Goal: Task Accomplishment & Management: Complete application form

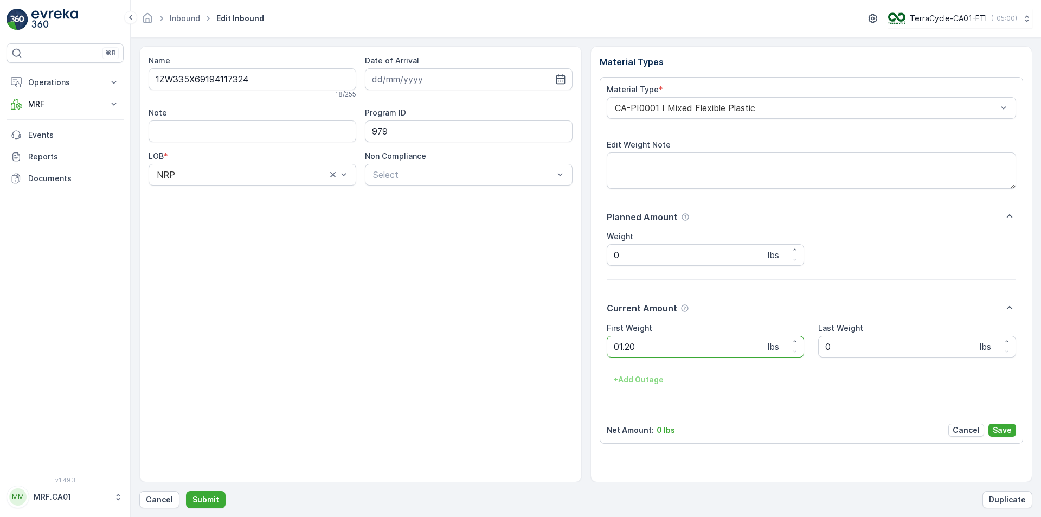
click at [186, 491] on button "Submit" at bounding box center [206, 499] width 40 height 17
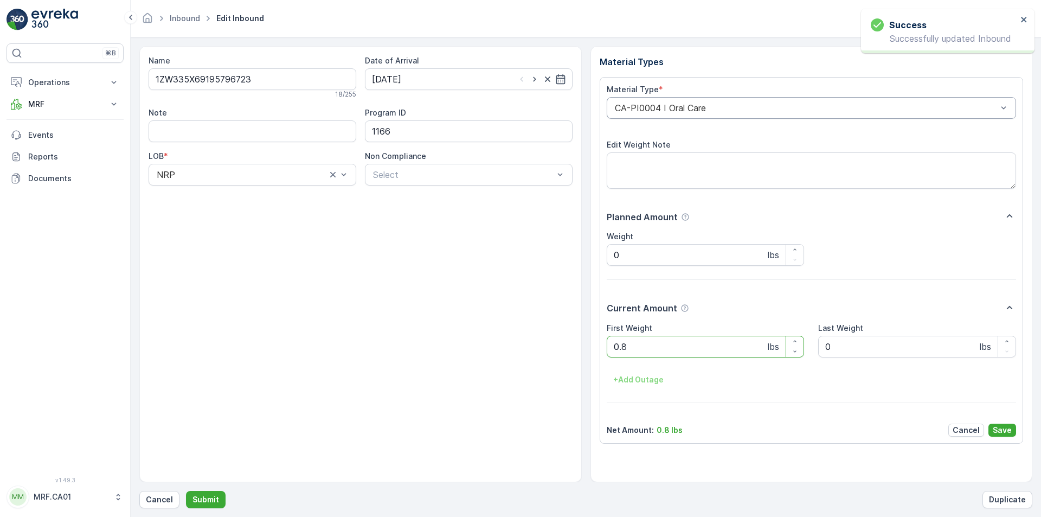
click at [684, 99] on div "CA-PI0004 I Oral Care" at bounding box center [812, 108] width 410 height 22
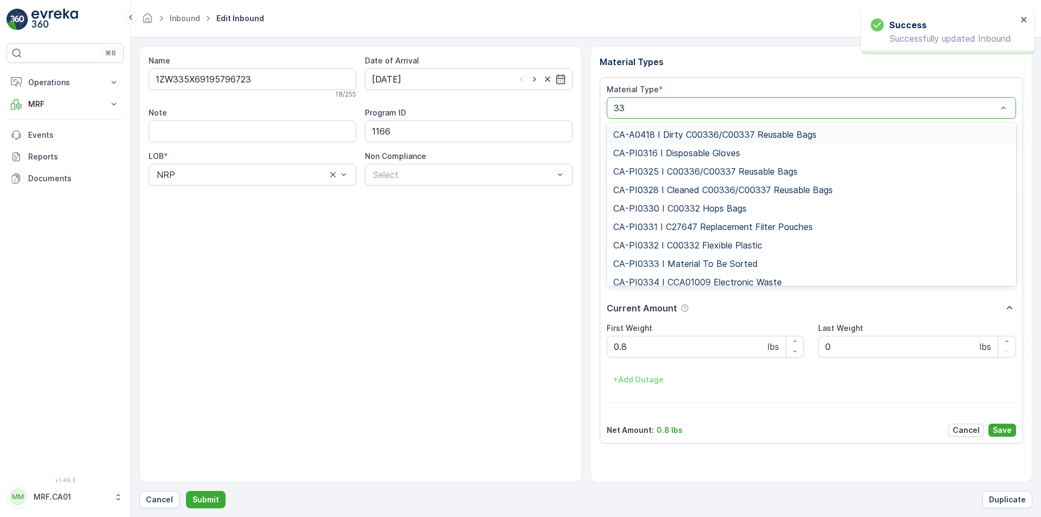
type input "333"
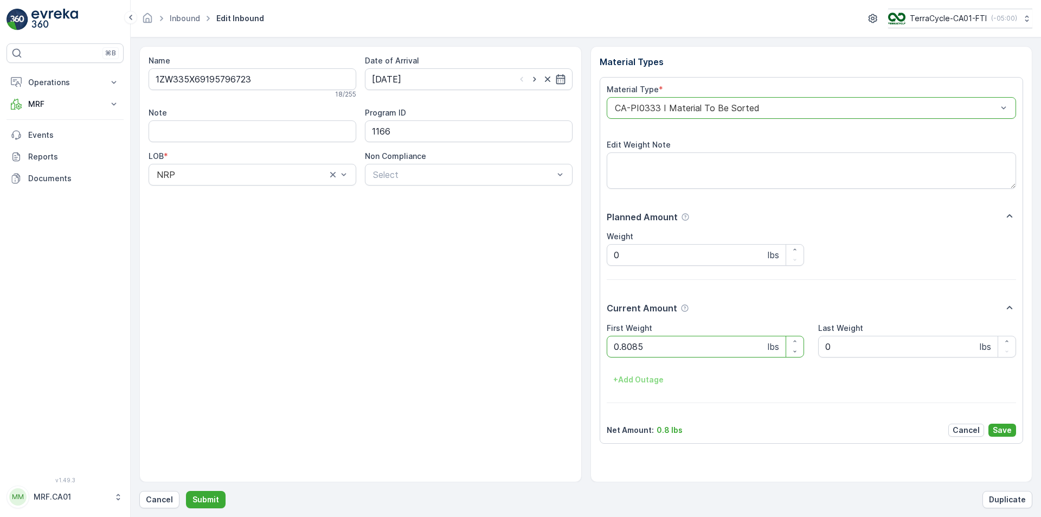
click at [186, 491] on button "Submit" at bounding box center [206, 499] width 40 height 17
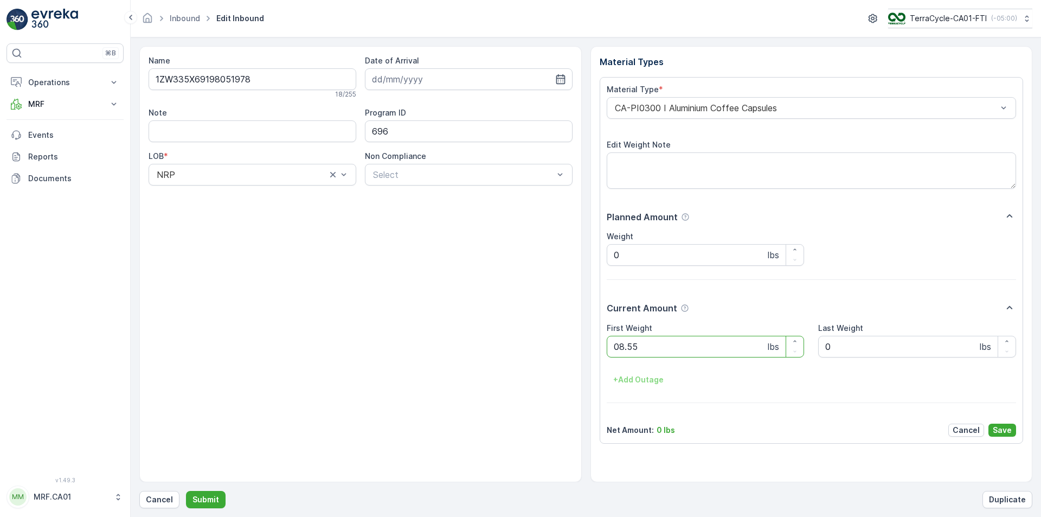
click at [186, 491] on button "Submit" at bounding box center [206, 499] width 40 height 17
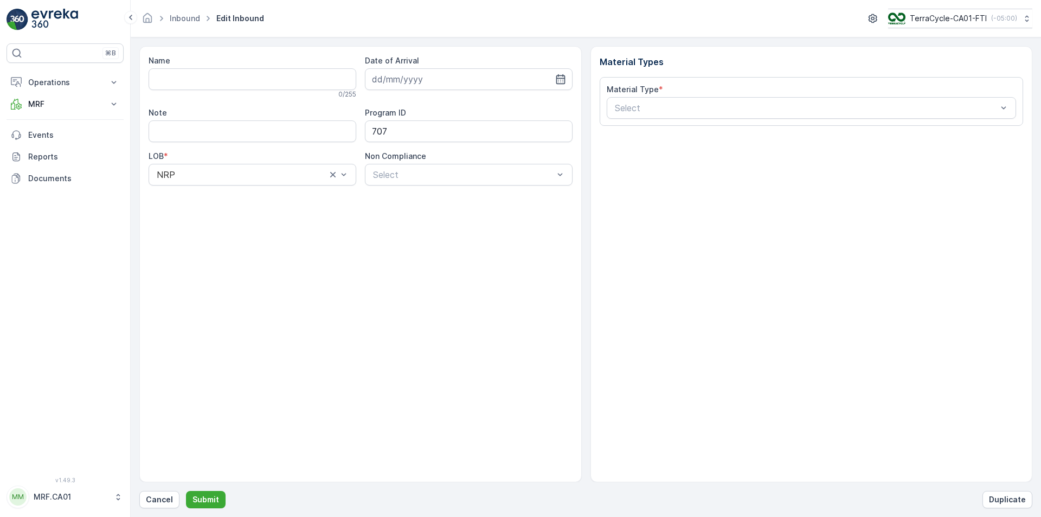
type input "1ZW335X69197539006"
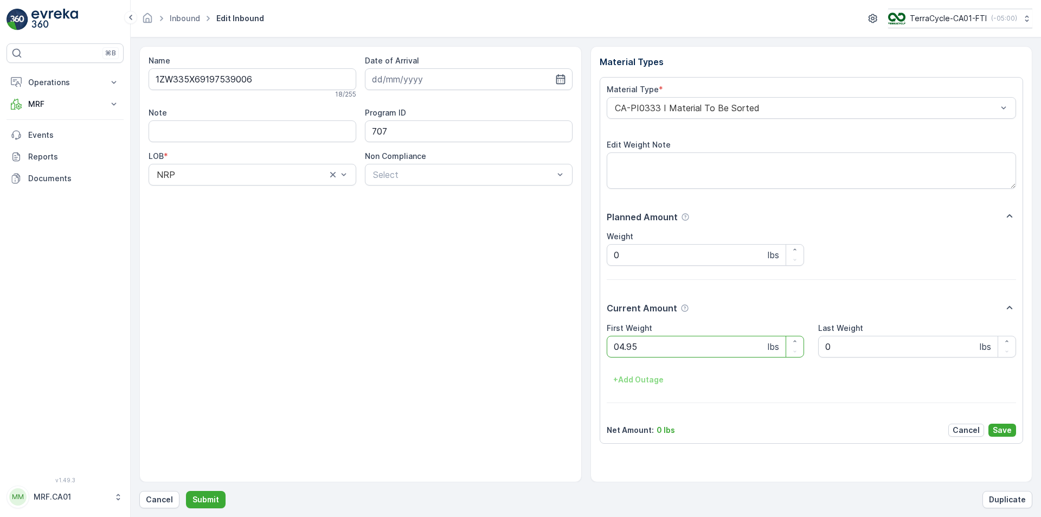
click at [186, 491] on button "Submit" at bounding box center [206, 499] width 40 height 17
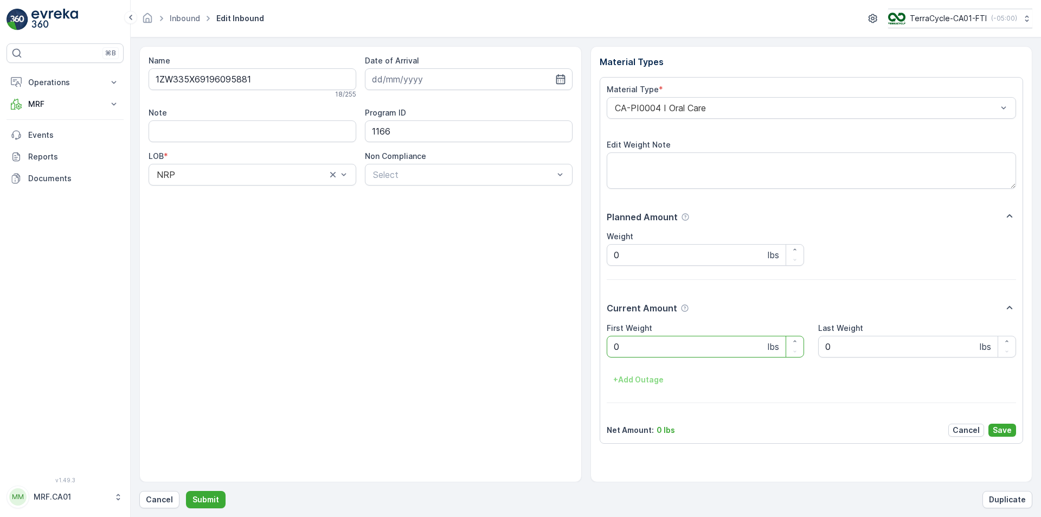
click at [684, 99] on div "CA-PI0004 I Oral Care" at bounding box center [812, 108] width 410 height 22
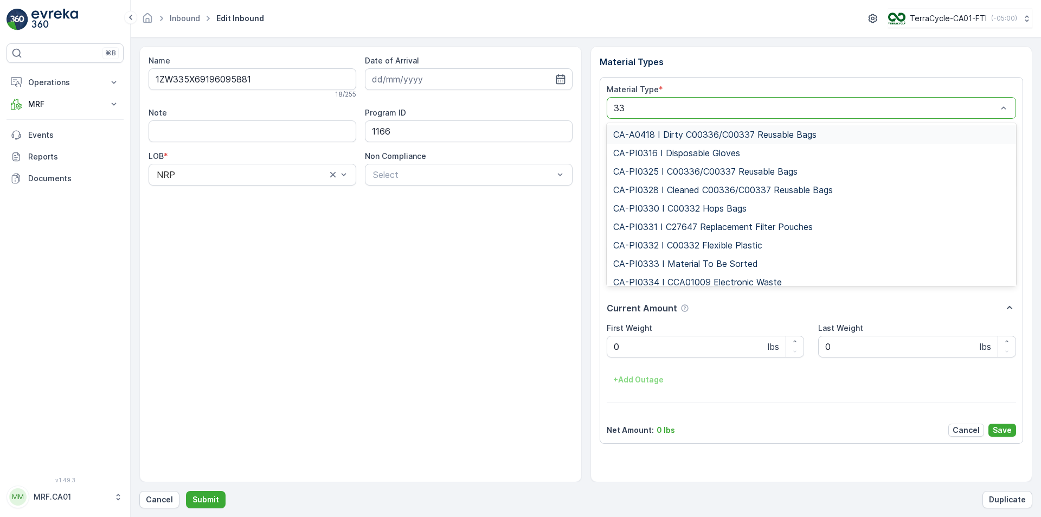
type input "333"
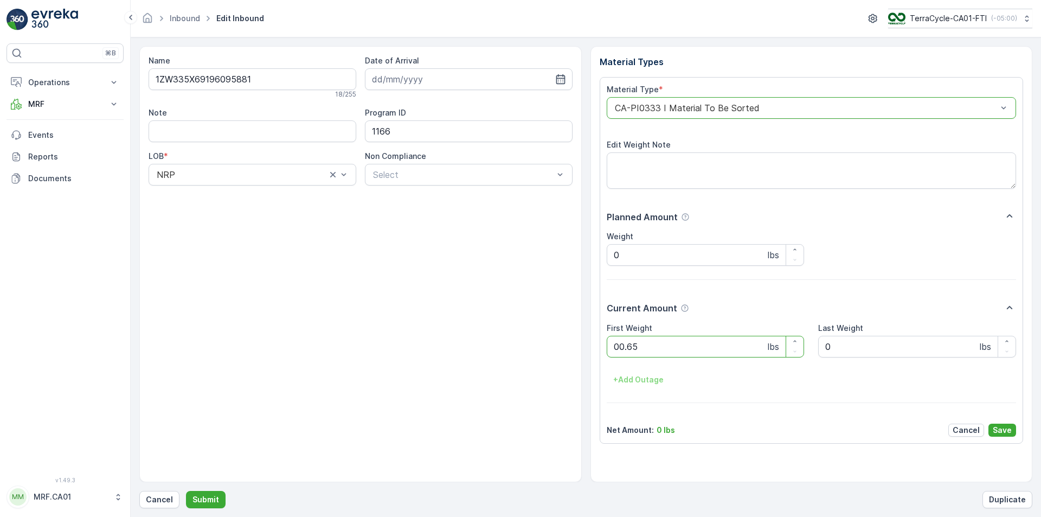
click at [186, 491] on button "Submit" at bounding box center [206, 499] width 40 height 17
click at [684, 100] on div "CA-PI0312 I Decanted Flexible Plastic" at bounding box center [812, 108] width 410 height 22
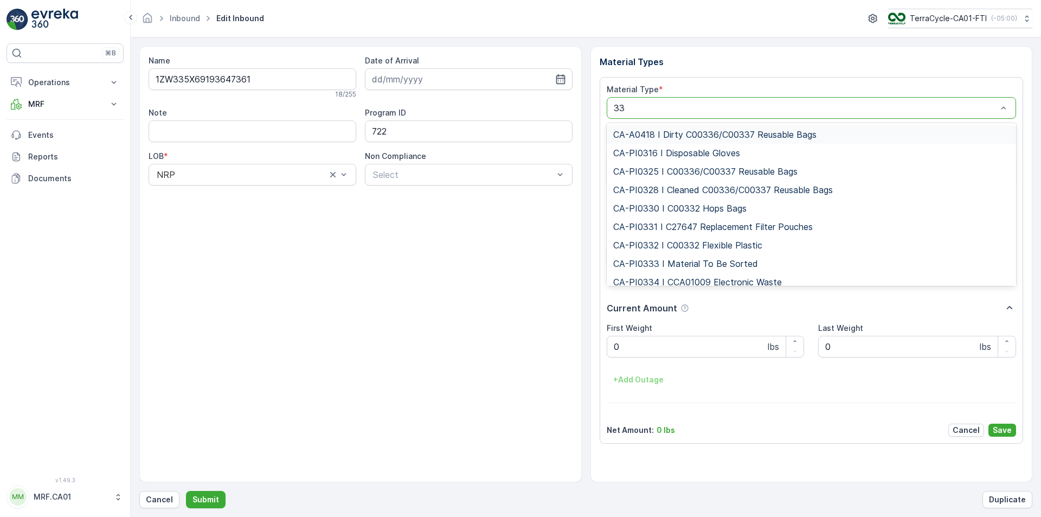
type input "333"
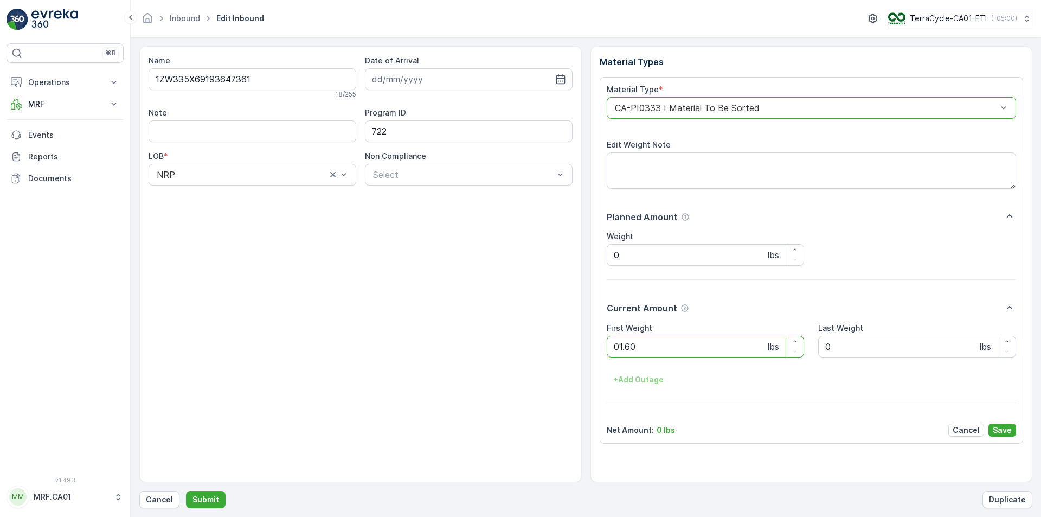
click at [186, 491] on button "Submit" at bounding box center [206, 499] width 40 height 17
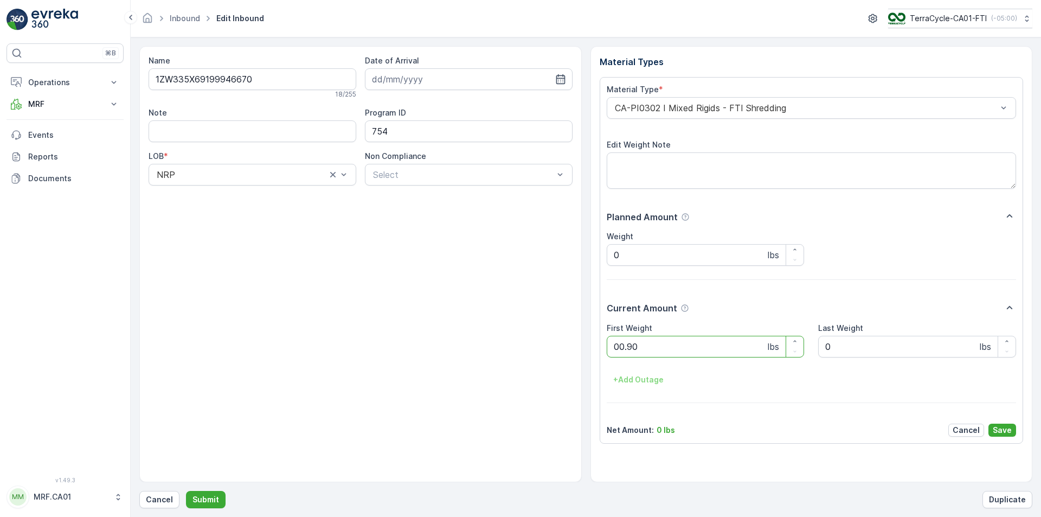
click at [186, 491] on button "Submit" at bounding box center [206, 499] width 40 height 17
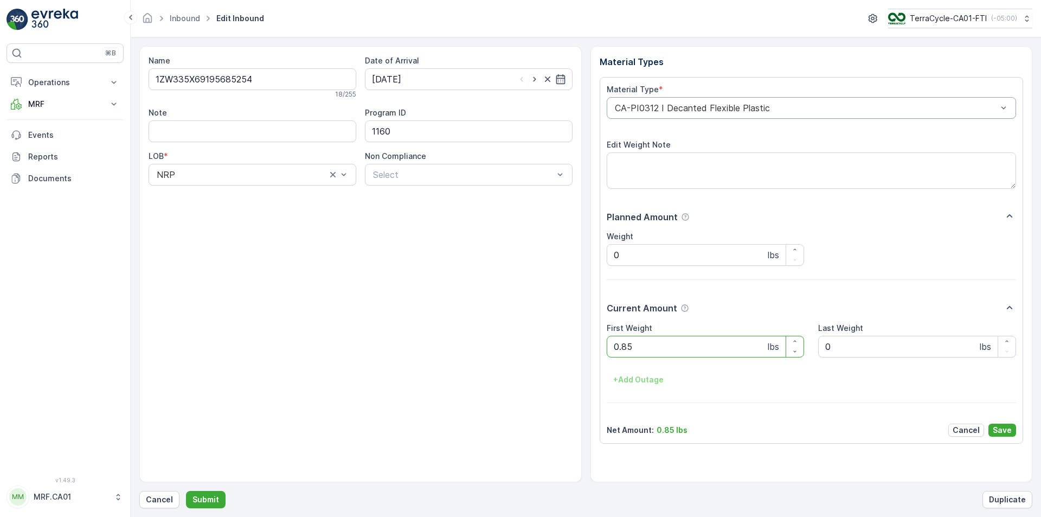
click at [688, 102] on div "CA-PI0312 I Decanted Flexible Plastic" at bounding box center [812, 108] width 410 height 22
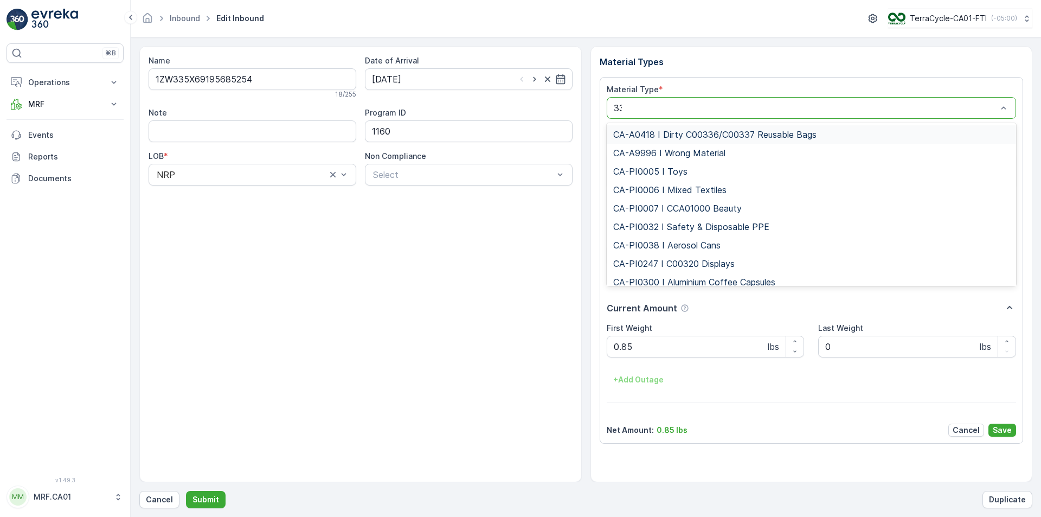
type input "333"
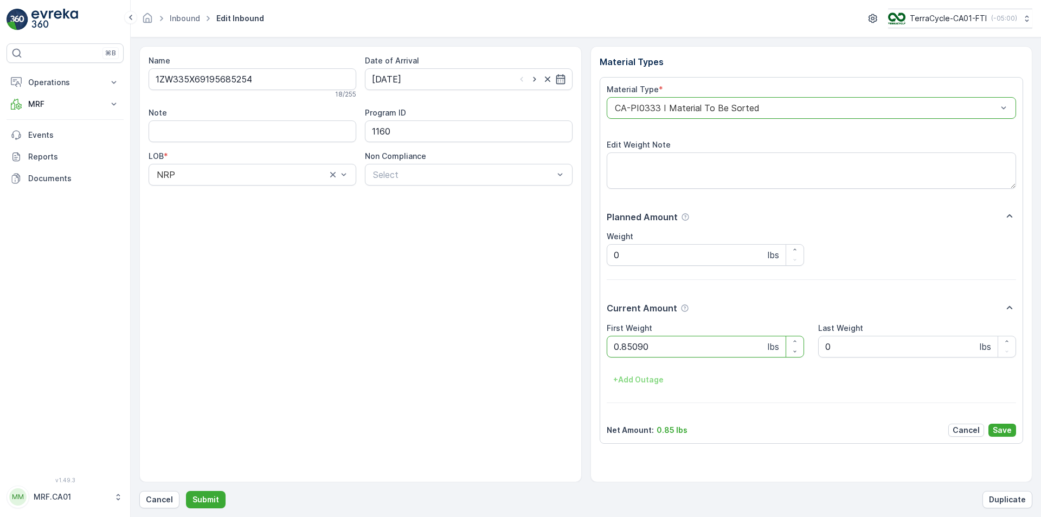
click at [186, 491] on button "Submit" at bounding box center [206, 499] width 40 height 17
click at [688, 102] on div "CA-PI0312 I Decanted Flexible Plastic" at bounding box center [812, 108] width 410 height 22
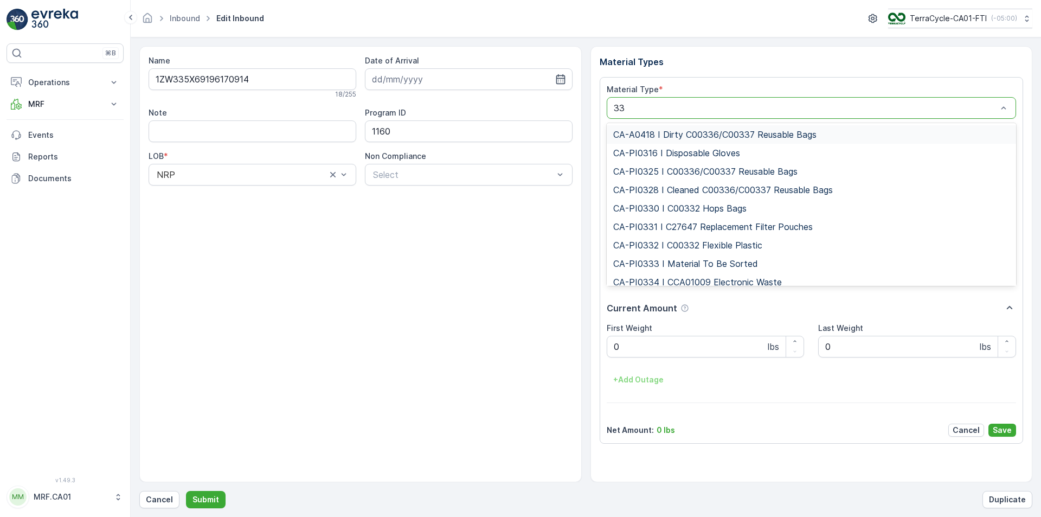
type input "333"
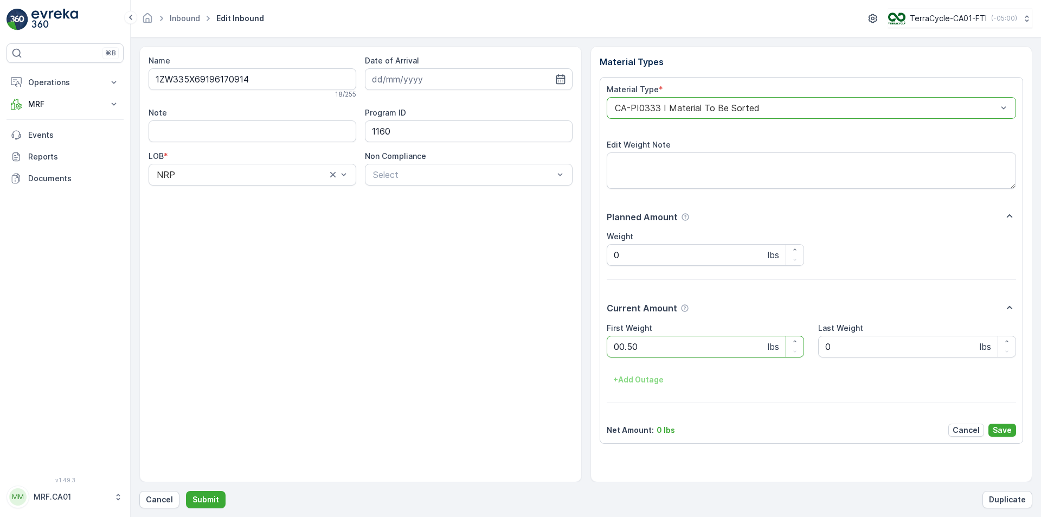
click at [186, 491] on button "Submit" at bounding box center [206, 499] width 40 height 17
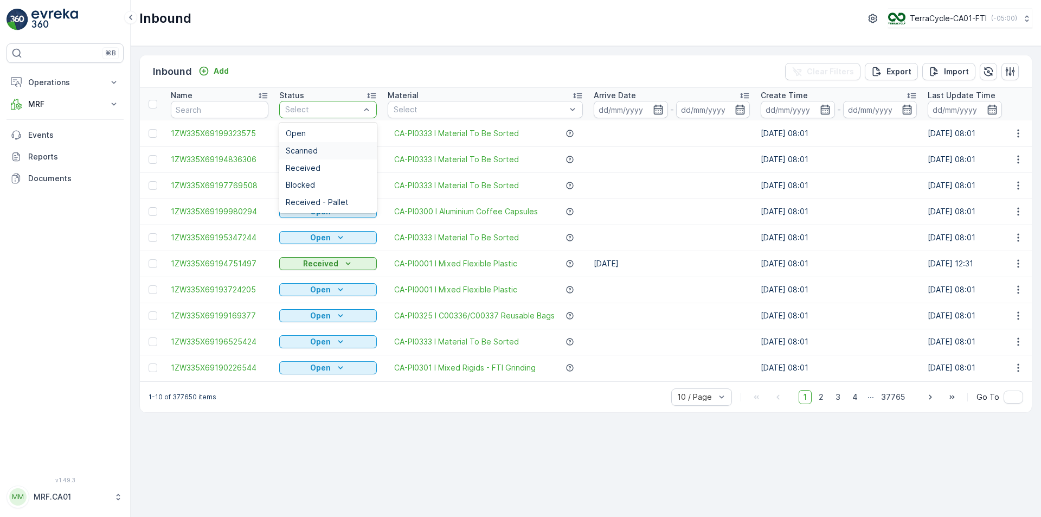
click at [325, 150] on div "Scanned" at bounding box center [328, 150] width 85 height 9
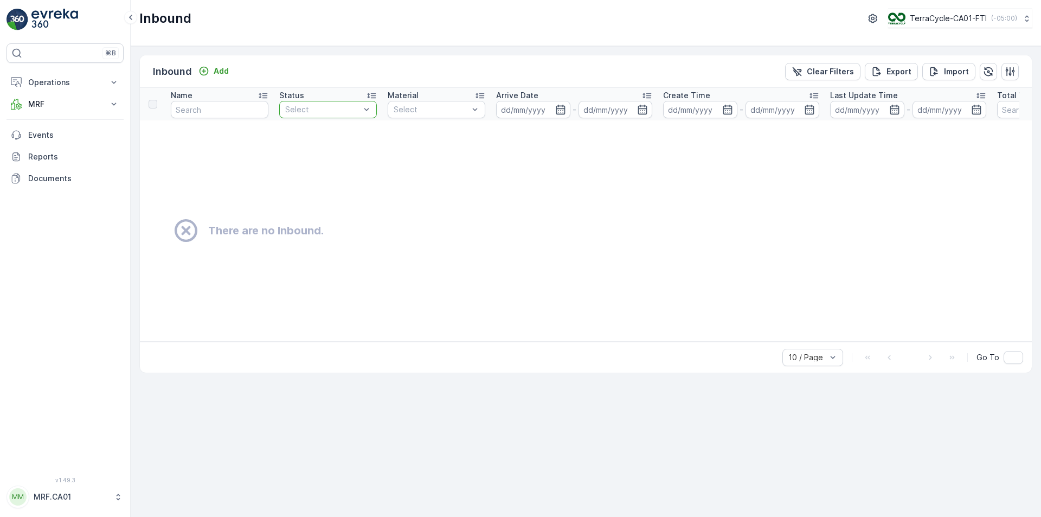
click at [361, 67] on div "Inbound Add Clear Filters Export Import" at bounding box center [586, 71] width 892 height 33
